Goal: Check status

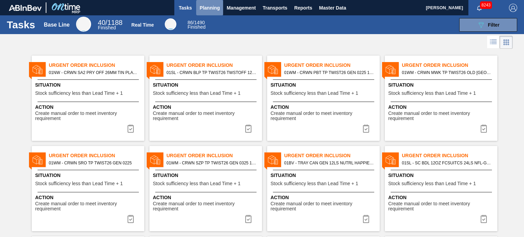
click at [216, 13] on button "Planning" at bounding box center [209, 7] width 27 height 15
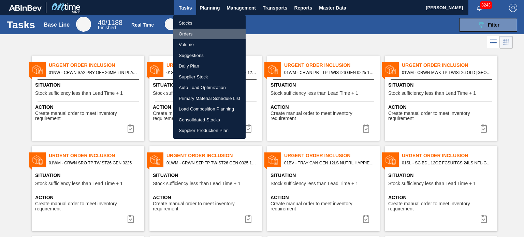
click at [197, 32] on li "Orders" at bounding box center [209, 34] width 72 height 11
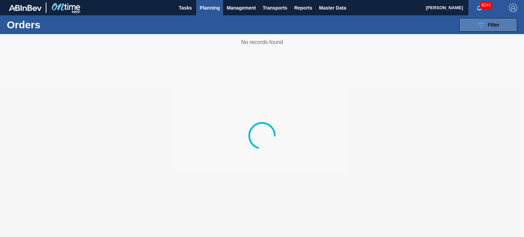
click at [477, 31] on button "089F7B8B-B2A5-4AFE-B5C0-19BA573D28AC Filter" at bounding box center [488, 25] width 58 height 14
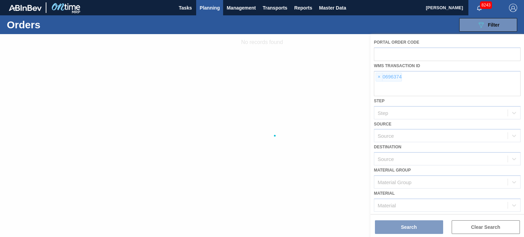
click at [377, 78] on div at bounding box center [262, 135] width 524 height 203
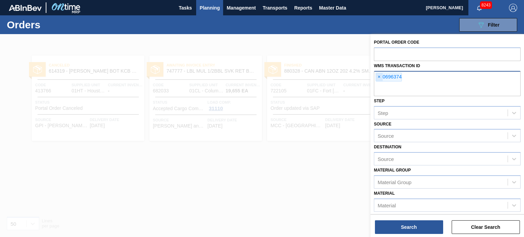
click at [378, 77] on span "×" at bounding box center [379, 77] width 6 height 8
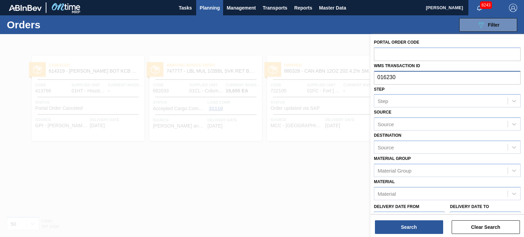
type input "0162304"
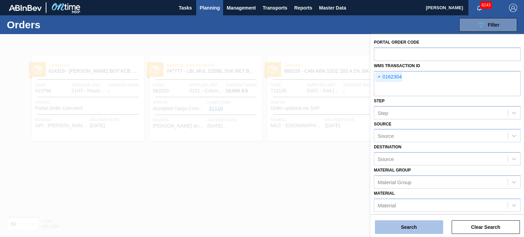
click at [399, 225] on button "Search" at bounding box center [409, 227] width 68 height 14
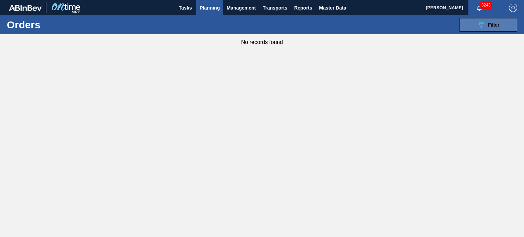
click at [489, 22] on span "Filter" at bounding box center [494, 24] width 12 height 5
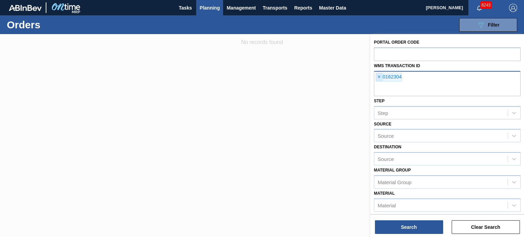
click at [379, 77] on span "×" at bounding box center [379, 77] width 6 height 8
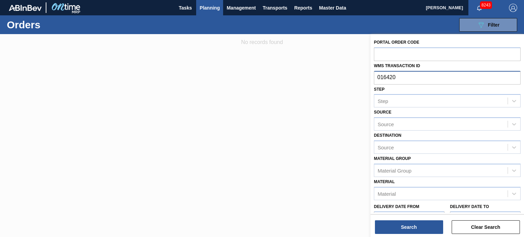
type input "0164209"
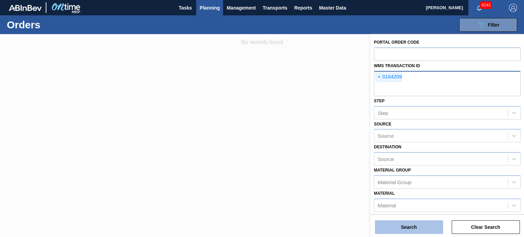
click at [410, 231] on button "Search" at bounding box center [409, 227] width 68 height 14
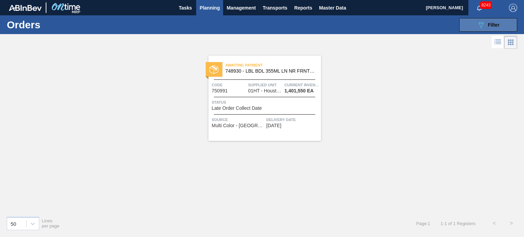
click at [488, 22] on span "Filter" at bounding box center [494, 24] width 12 height 5
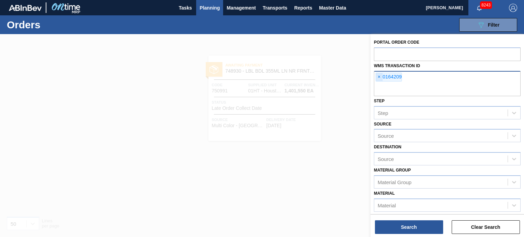
click at [379, 74] on span "×" at bounding box center [379, 77] width 6 height 8
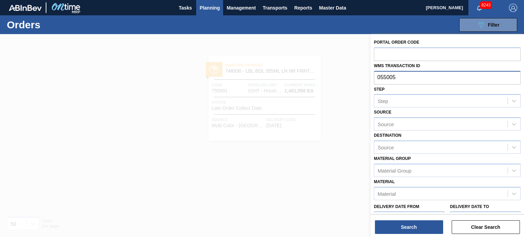
type input "0550053"
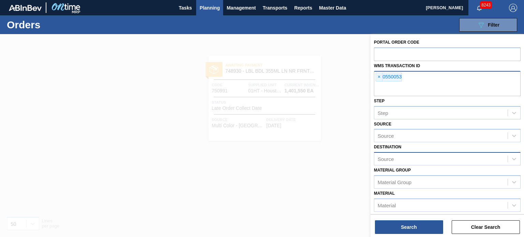
click at [402, 162] on div "Source" at bounding box center [440, 159] width 133 height 10
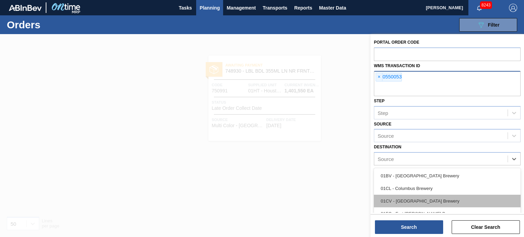
click at [405, 200] on div "01CV - Cartersville Brewery" at bounding box center [447, 201] width 147 height 13
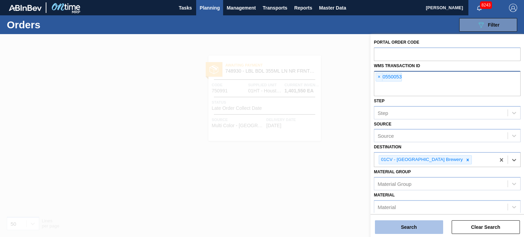
click at [397, 225] on button "Search" at bounding box center [409, 227] width 68 height 14
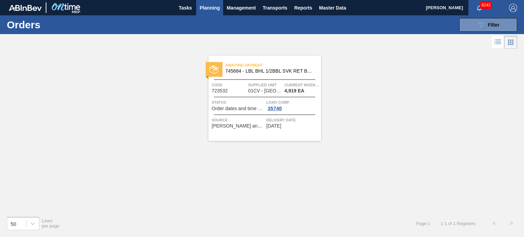
click at [264, 62] on span "Awaiting Payment" at bounding box center [274, 65] width 96 height 7
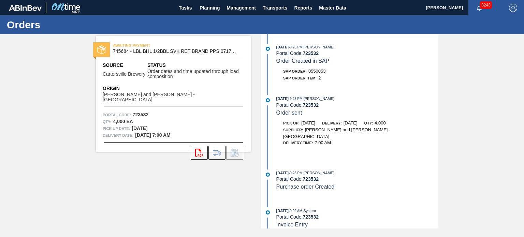
scroll to position [285, 0]
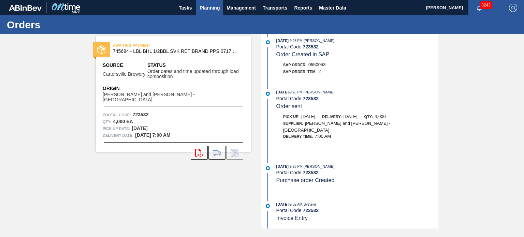
click at [204, 14] on button "Planning" at bounding box center [209, 7] width 27 height 15
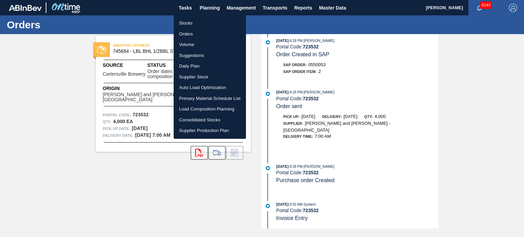
click at [189, 34] on li "Orders" at bounding box center [210, 34] width 72 height 11
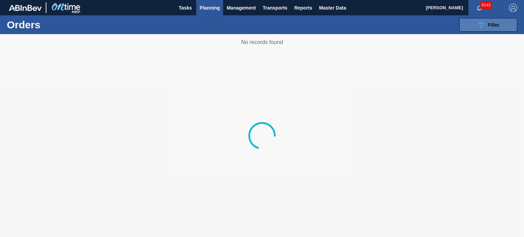
click at [496, 30] on button "089F7B8B-B2A5-4AFE-B5C0-19BA573D28AC Filter" at bounding box center [488, 25] width 58 height 14
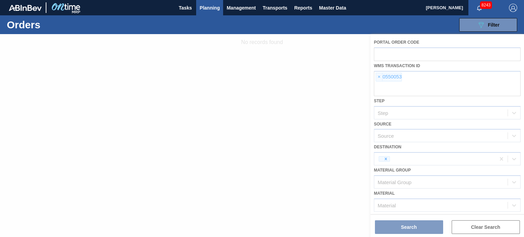
click at [377, 76] on div at bounding box center [262, 135] width 524 height 203
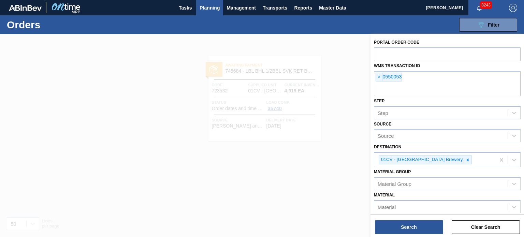
click at [379, 79] on span "×" at bounding box center [379, 77] width 6 height 8
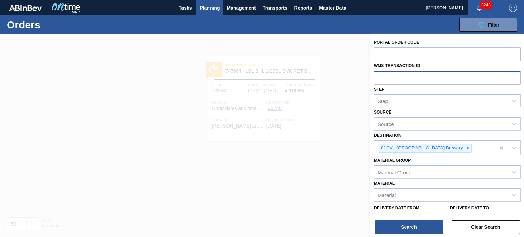
paste input "0547964"
type input "0547964"
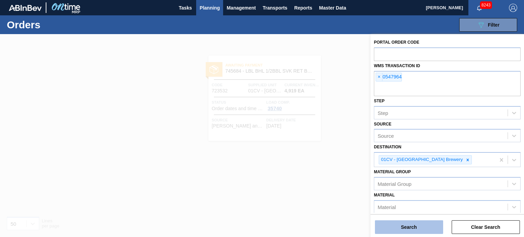
click at [400, 228] on button "Search" at bounding box center [409, 227] width 68 height 14
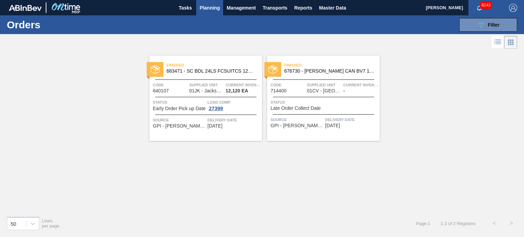
click at [326, 83] on span "Supplied Unit" at bounding box center [324, 85] width 35 height 7
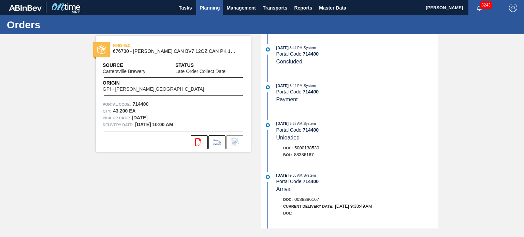
click at [205, 14] on button "Planning" at bounding box center [209, 7] width 27 height 15
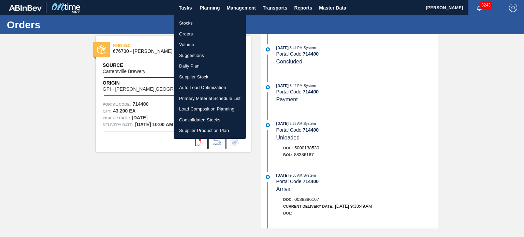
click at [193, 34] on li "Orders" at bounding box center [210, 34] width 72 height 11
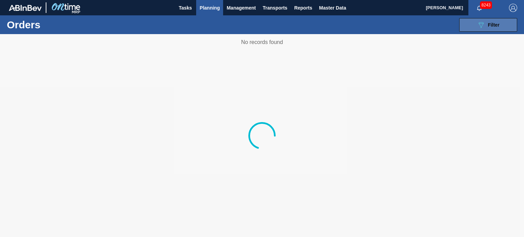
click at [468, 28] on button "089F7B8B-B2A5-4AFE-B5C0-19BA573D28AC Filter" at bounding box center [488, 25] width 58 height 14
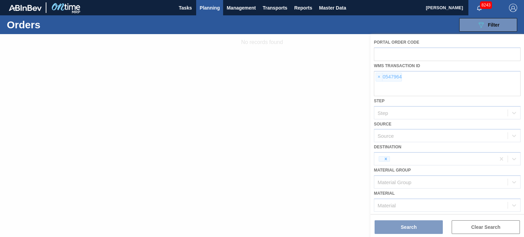
click at [377, 77] on div at bounding box center [262, 135] width 524 height 203
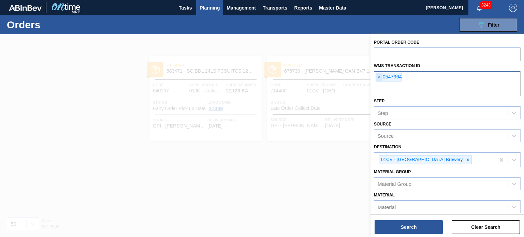
click at [378, 76] on span "×" at bounding box center [379, 77] width 6 height 8
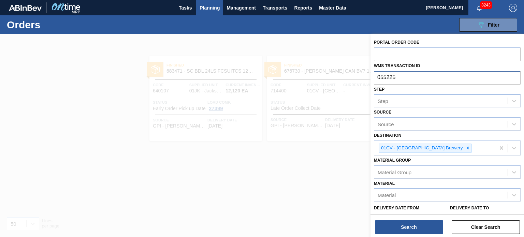
type input "0552254"
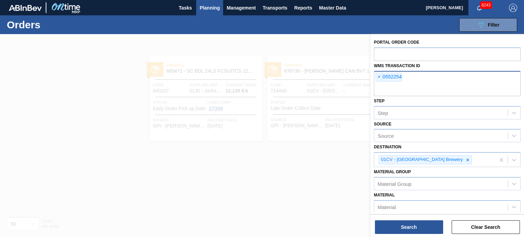
click at [415, 234] on div "Portal Order Code WMS Transaction ID × 0552254 Step Step Source Source Destinat…" at bounding box center [448, 136] width 154 height 204
click at [411, 228] on button "Search" at bounding box center [409, 227] width 68 height 14
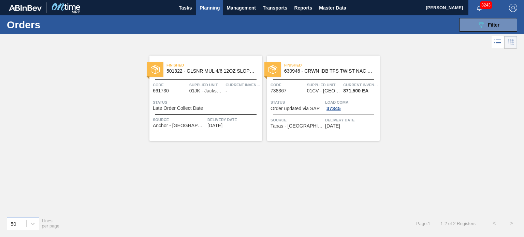
click at [295, 73] on div "Finished 630946 - CRWN IDB TFS TWIST NAC GEN 0314 75# 2-CO" at bounding box center [323, 68] width 113 height 15
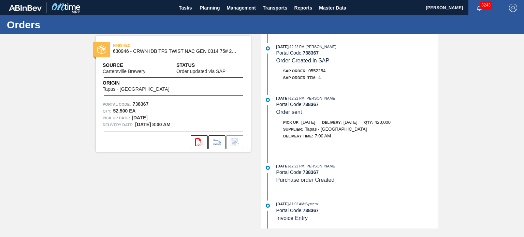
scroll to position [438, 0]
click at [214, 8] on span "Planning" at bounding box center [210, 8] width 20 height 8
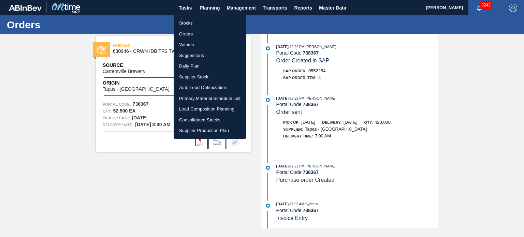
click at [189, 35] on li "Orders" at bounding box center [210, 34] width 72 height 11
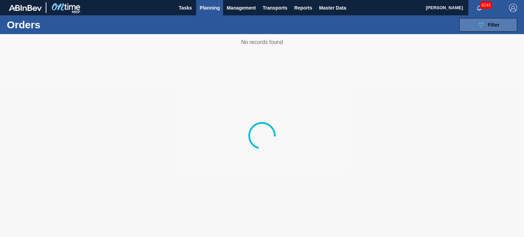
click at [470, 28] on button "089F7B8B-B2A5-4AFE-B5C0-19BA573D28AC Filter" at bounding box center [488, 25] width 58 height 14
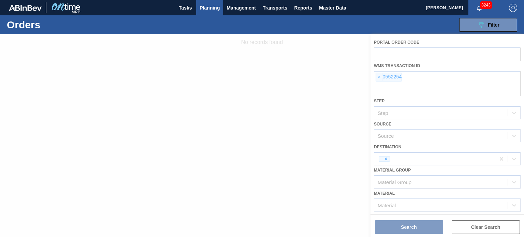
click at [381, 76] on div at bounding box center [262, 135] width 524 height 203
click at [378, 76] on div at bounding box center [262, 135] width 524 height 203
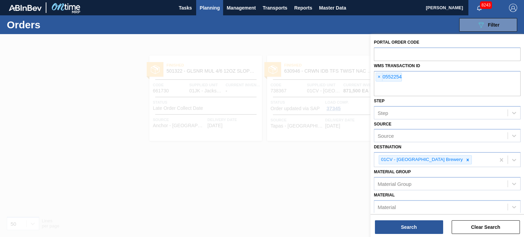
click at [378, 76] on span "×" at bounding box center [379, 77] width 6 height 8
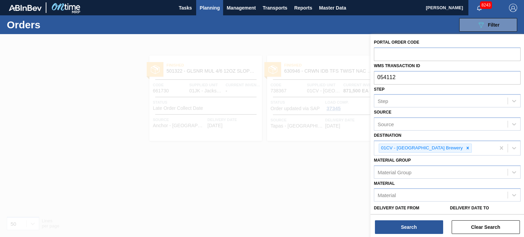
type input "0541125"
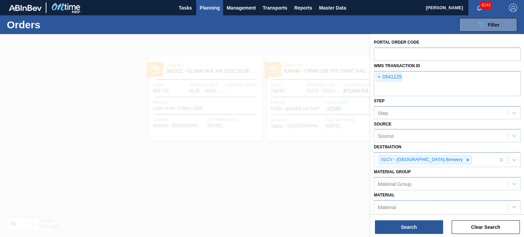
click at [418, 219] on div "Search Clear Search" at bounding box center [448, 223] width 154 height 19
click at [415, 222] on button "Search" at bounding box center [409, 227] width 68 height 14
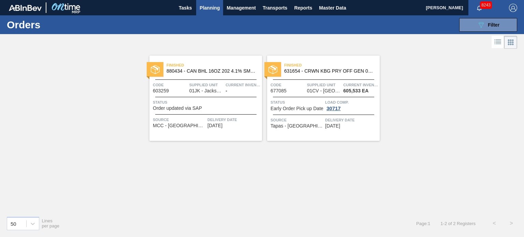
click at [330, 71] on span "631654 - CRWN KBG PRY OFF GEN 0723 PRYOFF 12 OZ G" at bounding box center [329, 71] width 90 height 5
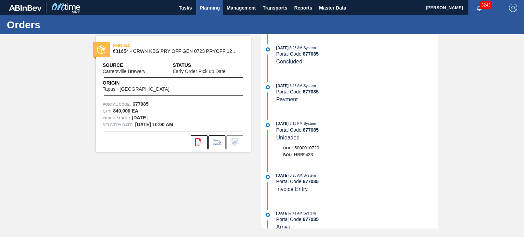
click at [222, 6] on button "Planning" at bounding box center [209, 7] width 27 height 15
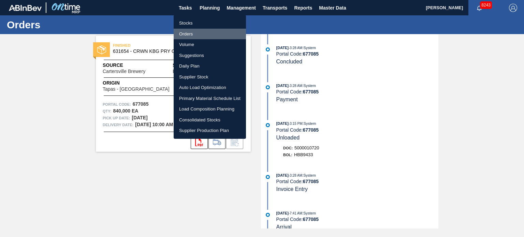
drag, startPoint x: 179, startPoint y: 37, endPoint x: 184, endPoint y: 35, distance: 4.3
click at [179, 37] on li "Orders" at bounding box center [210, 34] width 72 height 11
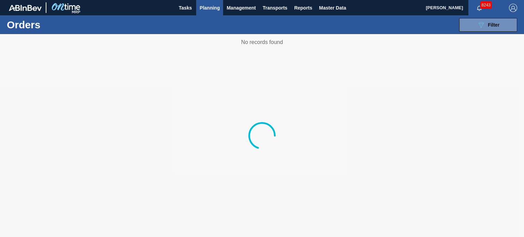
click at [487, 33] on div "089F7B8B-B2A5-4AFE-B5C0-19BA573D28AC Filter Portal Order Code WMS Transaction I…" at bounding box center [313, 25] width 416 height 20
click at [484, 29] on button "089F7B8B-B2A5-4AFE-B5C0-19BA573D28AC Filter" at bounding box center [488, 25] width 58 height 14
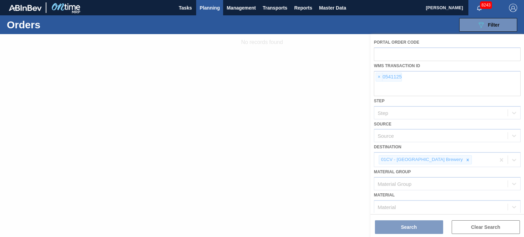
click at [381, 76] on div at bounding box center [262, 135] width 524 height 203
click at [378, 76] on div at bounding box center [262, 135] width 524 height 203
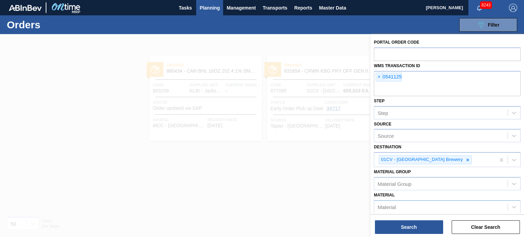
click at [378, 76] on span "×" at bounding box center [379, 77] width 6 height 8
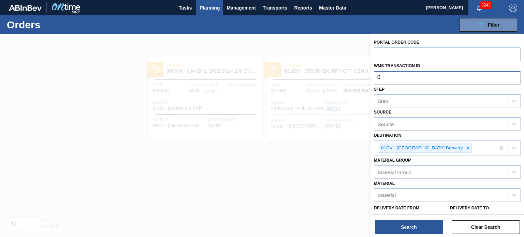
click at [390, 81] on input "0" at bounding box center [447, 77] width 147 height 13
click at [465, 148] on icon at bounding box center [467, 148] width 5 height 5
type input "0686113"
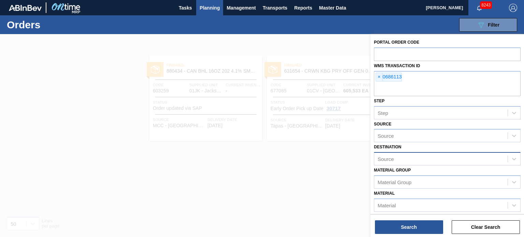
drag, startPoint x: 416, startPoint y: 224, endPoint x: 425, endPoint y: 220, distance: 9.6
drag, startPoint x: 425, startPoint y: 220, endPoint x: 422, endPoint y: 222, distance: 4.1
click at [422, 222] on button "Search" at bounding box center [409, 227] width 68 height 14
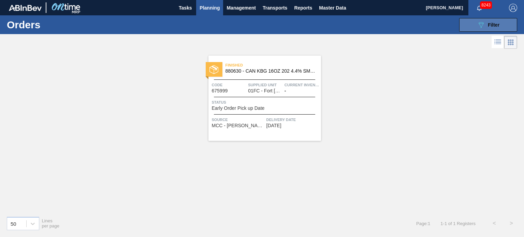
click at [468, 28] on button "089F7B8B-B2A5-4AFE-B5C0-19BA573D28AC Filter" at bounding box center [488, 25] width 58 height 14
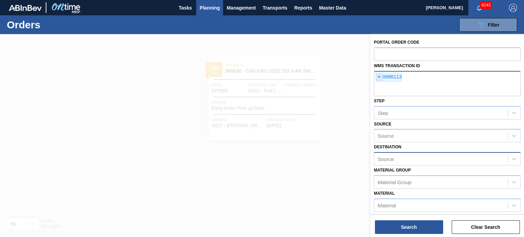
click at [378, 78] on span "×" at bounding box center [379, 77] width 6 height 8
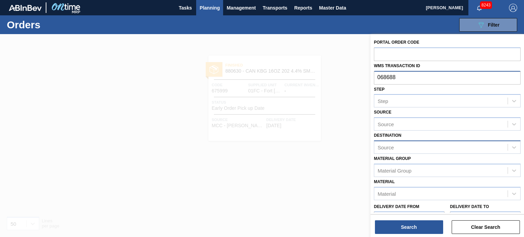
type input "0686883"
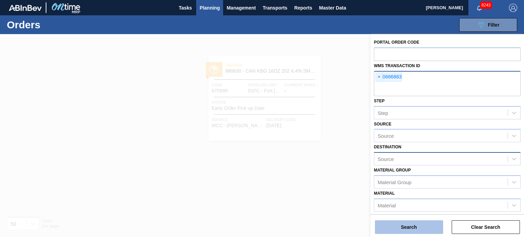
click at [418, 231] on button "Search" at bounding box center [409, 227] width 68 height 14
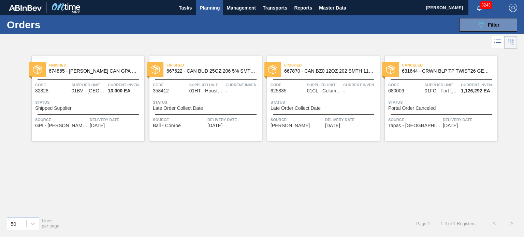
click at [430, 104] on span "Status" at bounding box center [441, 102] width 107 height 7
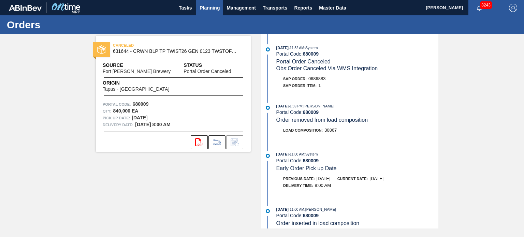
click at [215, 12] on span "Planning" at bounding box center [210, 8] width 20 height 8
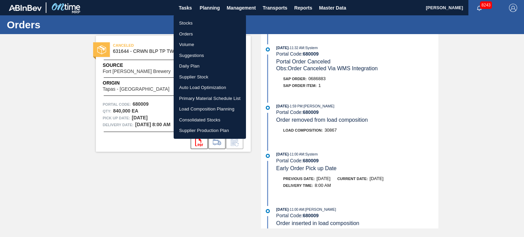
click at [179, 35] on li "Orders" at bounding box center [210, 34] width 72 height 11
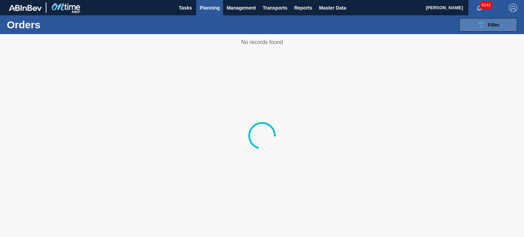
click at [475, 28] on button "089F7B8B-B2A5-4AFE-B5C0-19BA573D28AC Filter" at bounding box center [488, 25] width 58 height 14
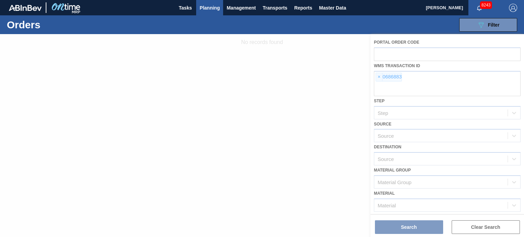
click at [378, 82] on div at bounding box center [262, 135] width 524 height 203
click at [379, 77] on div at bounding box center [262, 135] width 524 height 203
click at [378, 76] on div at bounding box center [262, 135] width 524 height 203
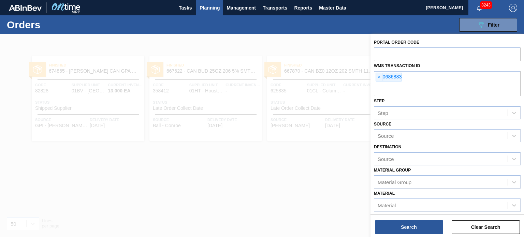
click at [378, 76] on span "×" at bounding box center [379, 77] width 6 height 8
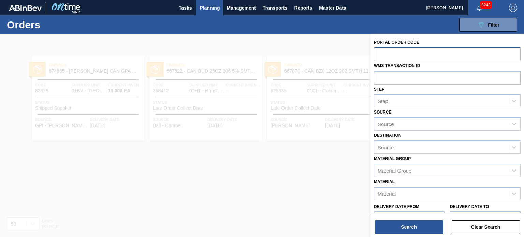
click at [390, 57] on input "text" at bounding box center [447, 53] width 147 height 13
type input "714400"
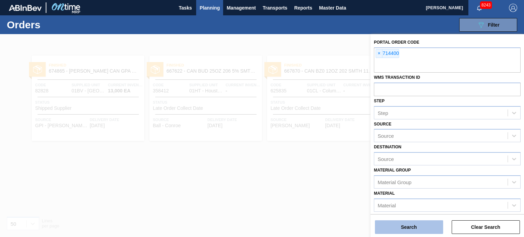
click at [411, 229] on button "Search" at bounding box center [409, 227] width 68 height 14
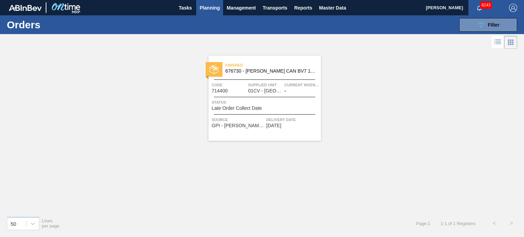
click at [273, 90] on span "01CV - Cartersville Brewery" at bounding box center [265, 90] width 34 height 5
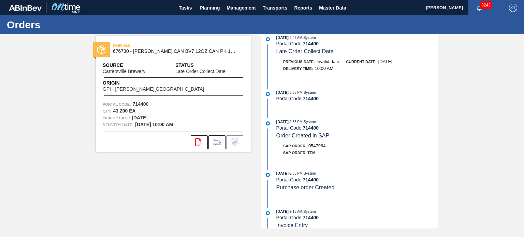
scroll to position [210, 0]
